Goal: Information Seeking & Learning: Learn about a topic

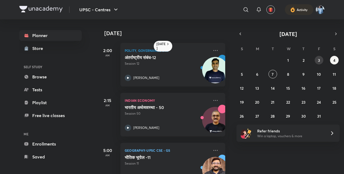
click at [318, 59] on abbr "3" at bounding box center [319, 60] width 2 height 5
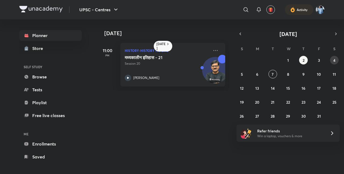
click at [335, 58] on abbr "4" at bounding box center [334, 60] width 2 height 5
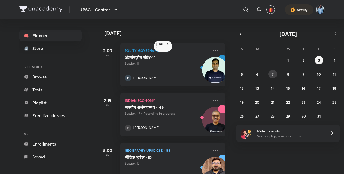
click at [274, 73] on button "7" at bounding box center [273, 74] width 9 height 9
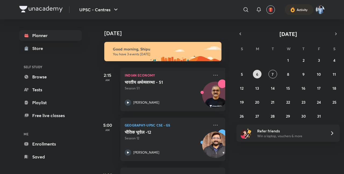
click at [256, 74] on abbr "6" at bounding box center [257, 74] width 2 height 5
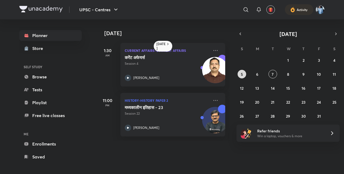
click at [240, 74] on button "5" at bounding box center [242, 74] width 9 height 9
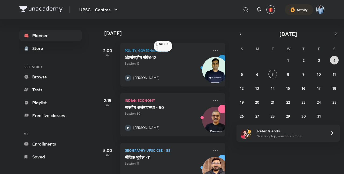
click at [335, 59] on abbr "4" at bounding box center [334, 60] width 2 height 5
click at [242, 77] on abbr "5" at bounding box center [242, 74] width 2 height 5
click at [271, 72] on button "7" at bounding box center [273, 74] width 9 height 9
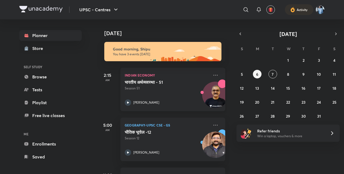
click at [213, 90] on img at bounding box center [215, 98] width 26 height 26
